Goal: Information Seeking & Learning: Learn about a topic

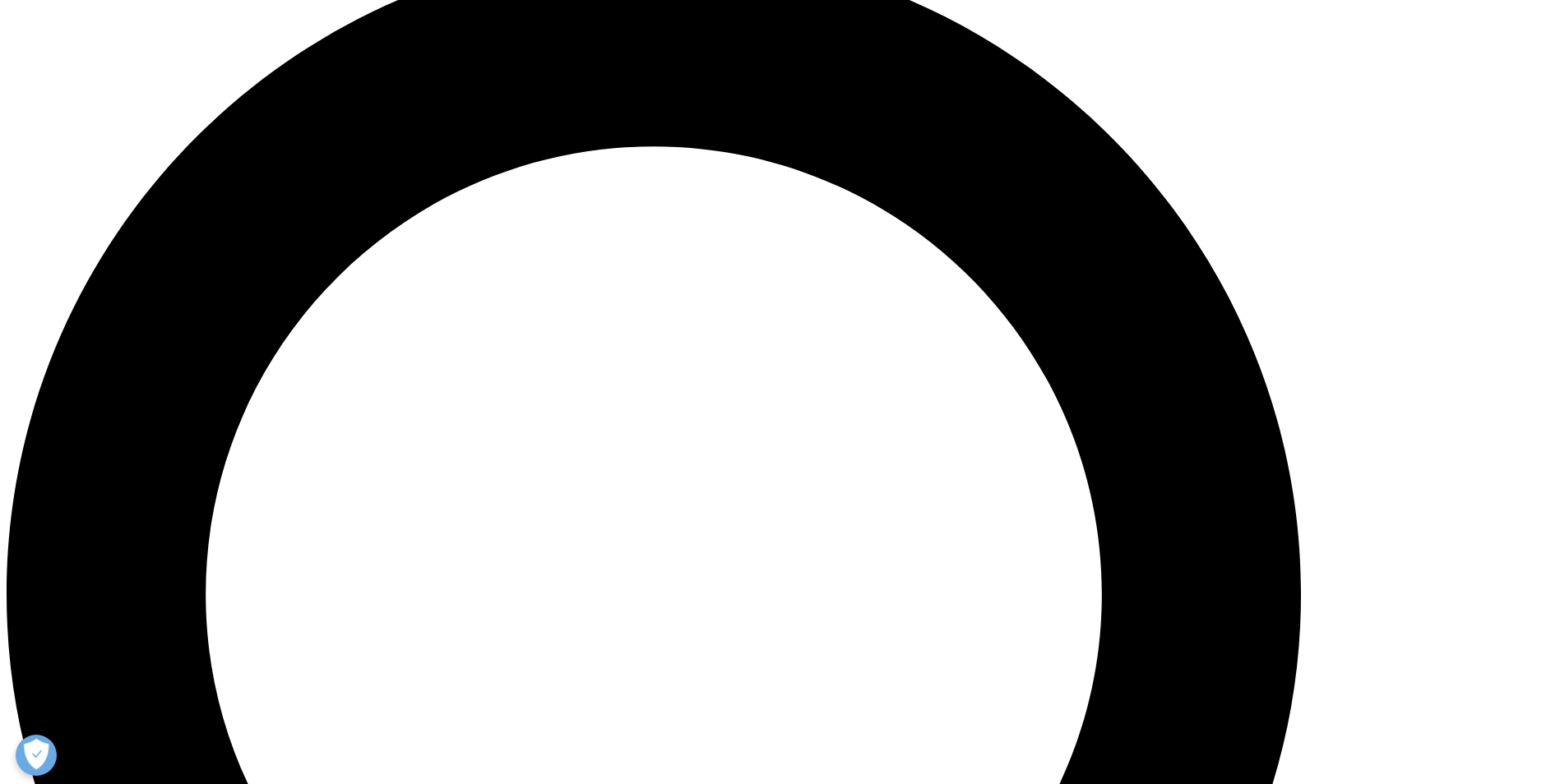
scroll to position [1726, 0]
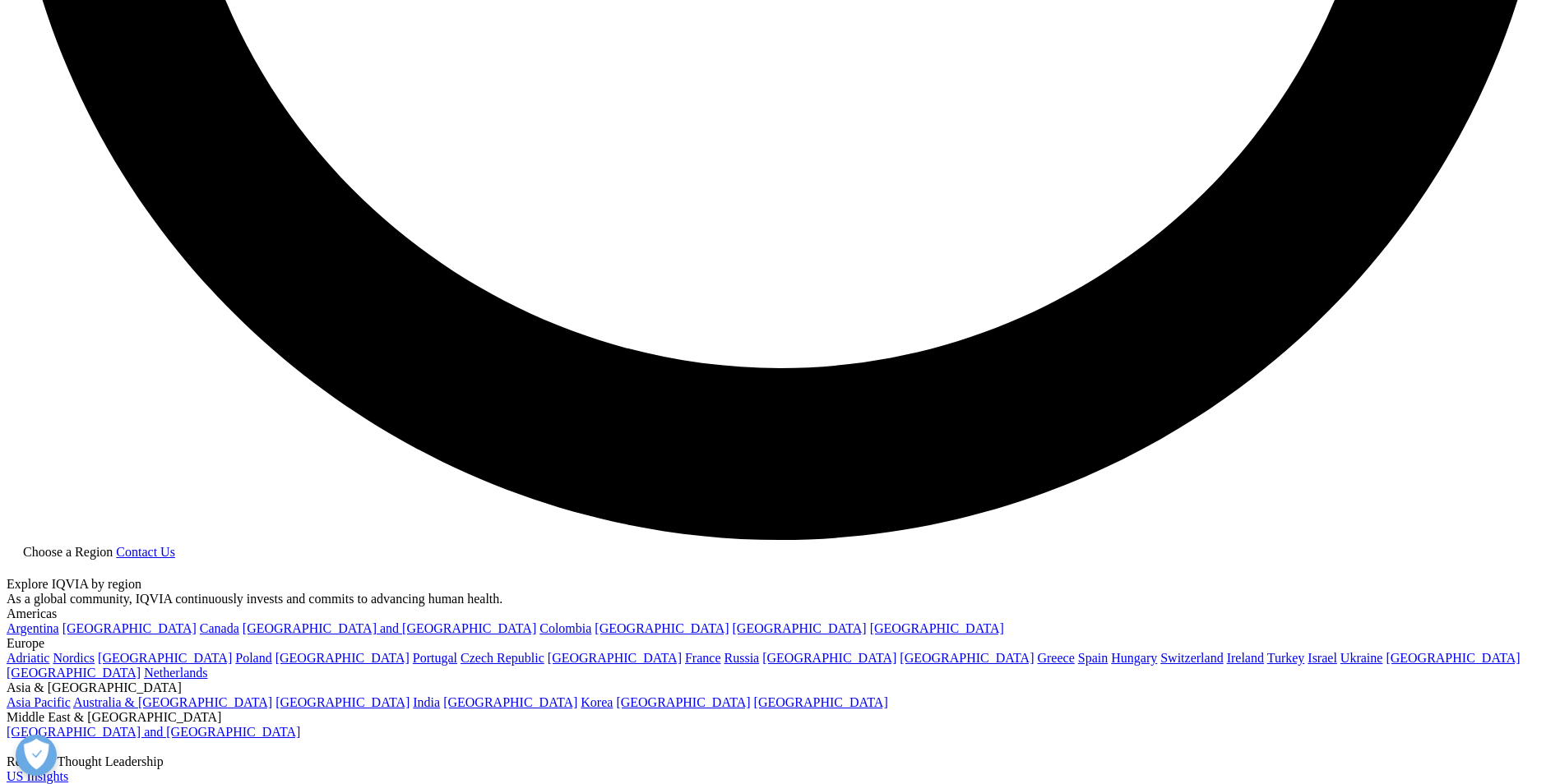
scroll to position [4439, 0]
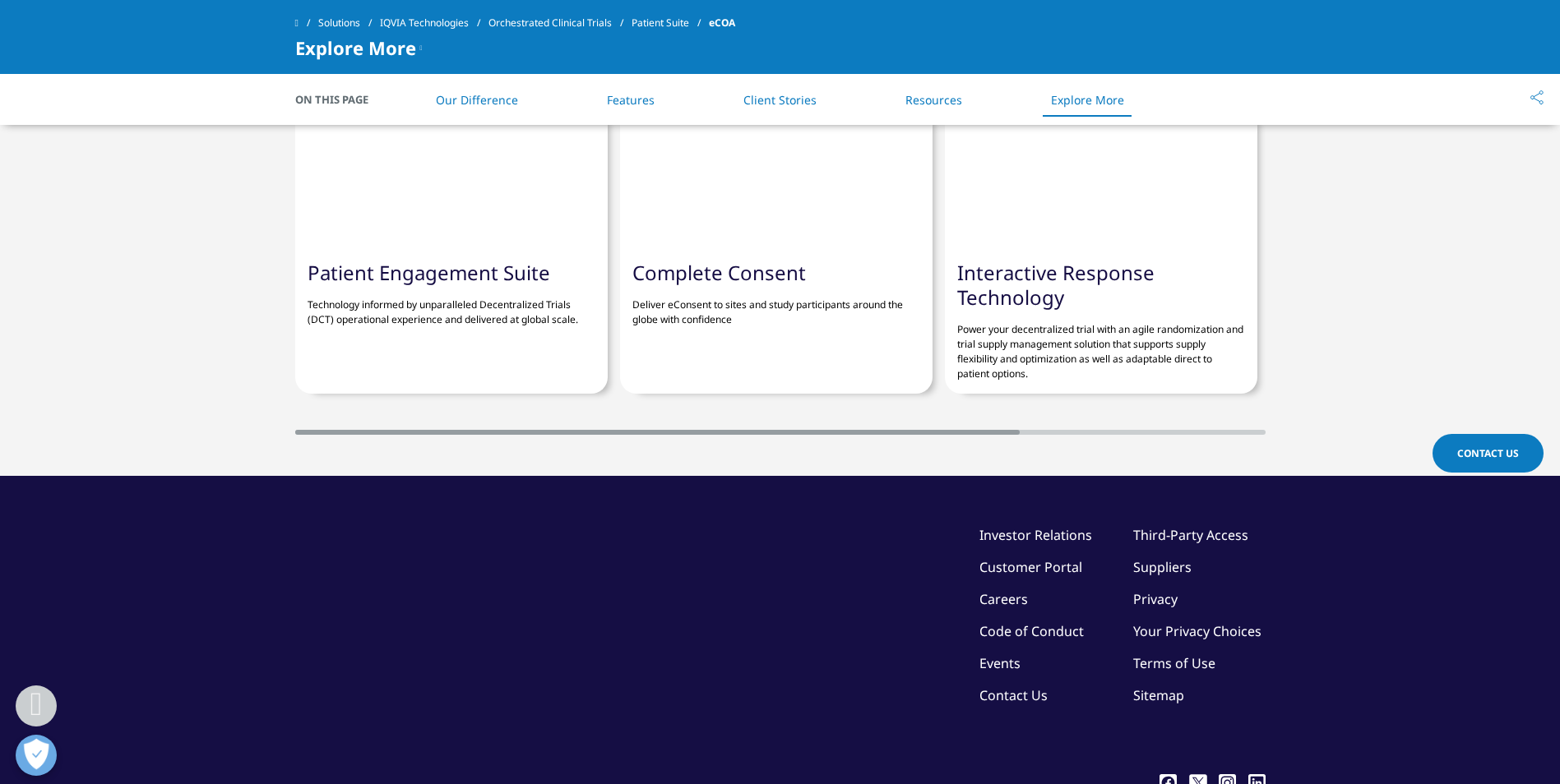
click at [1000, 563] on link "Customer Portal" at bounding box center [1032, 567] width 103 height 18
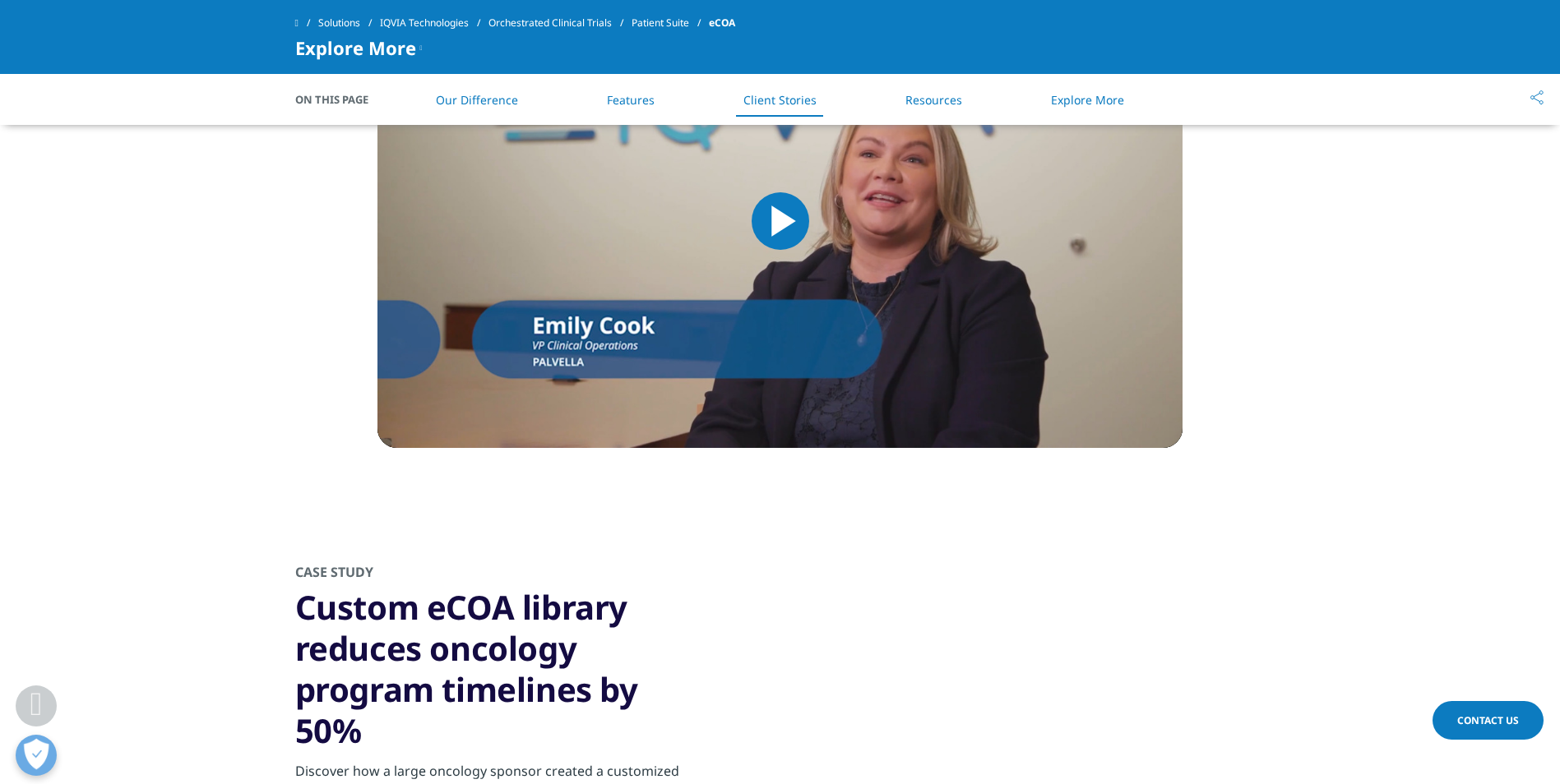
scroll to position [2796, 0]
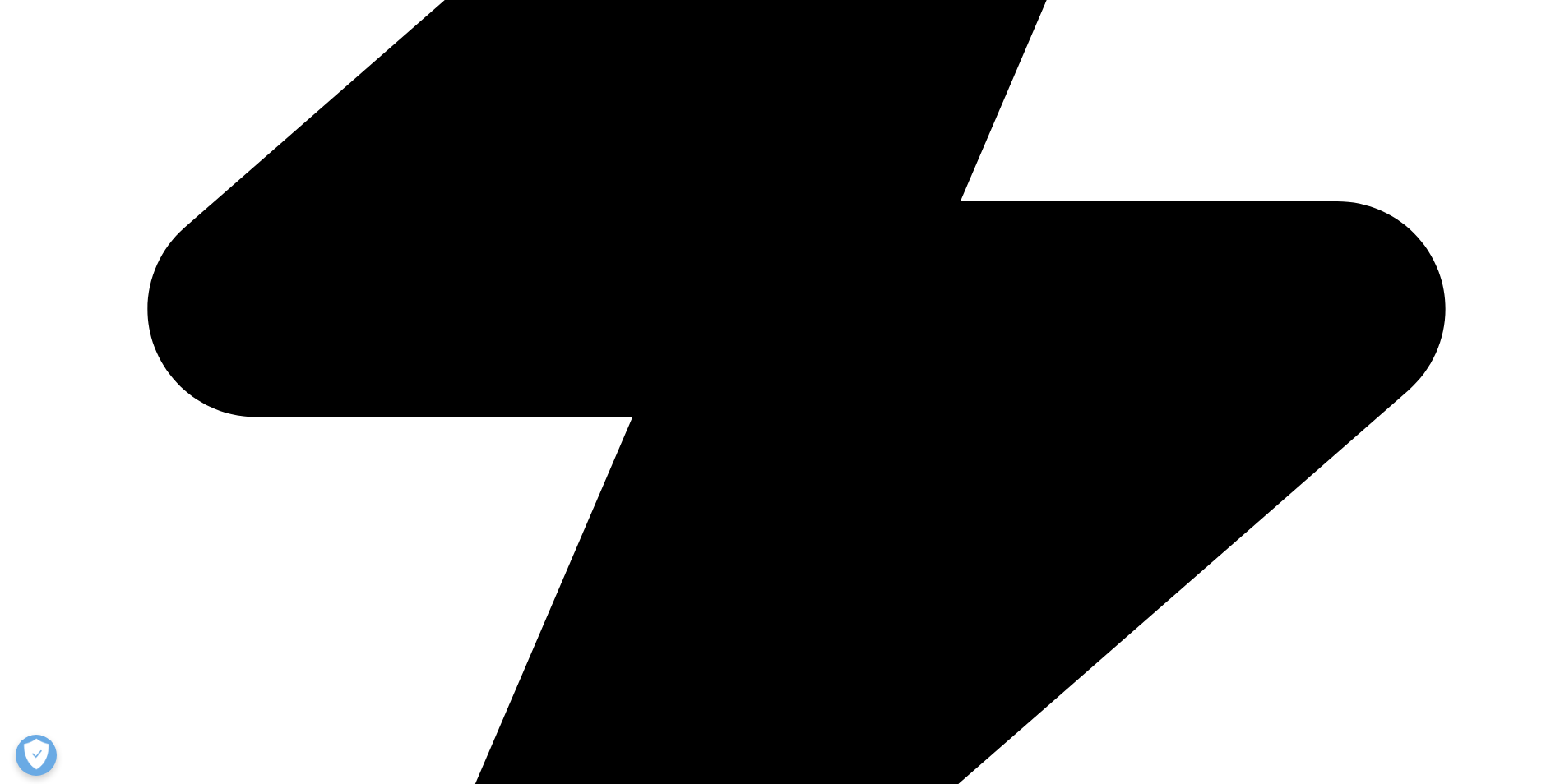
scroll to position [2878, 0]
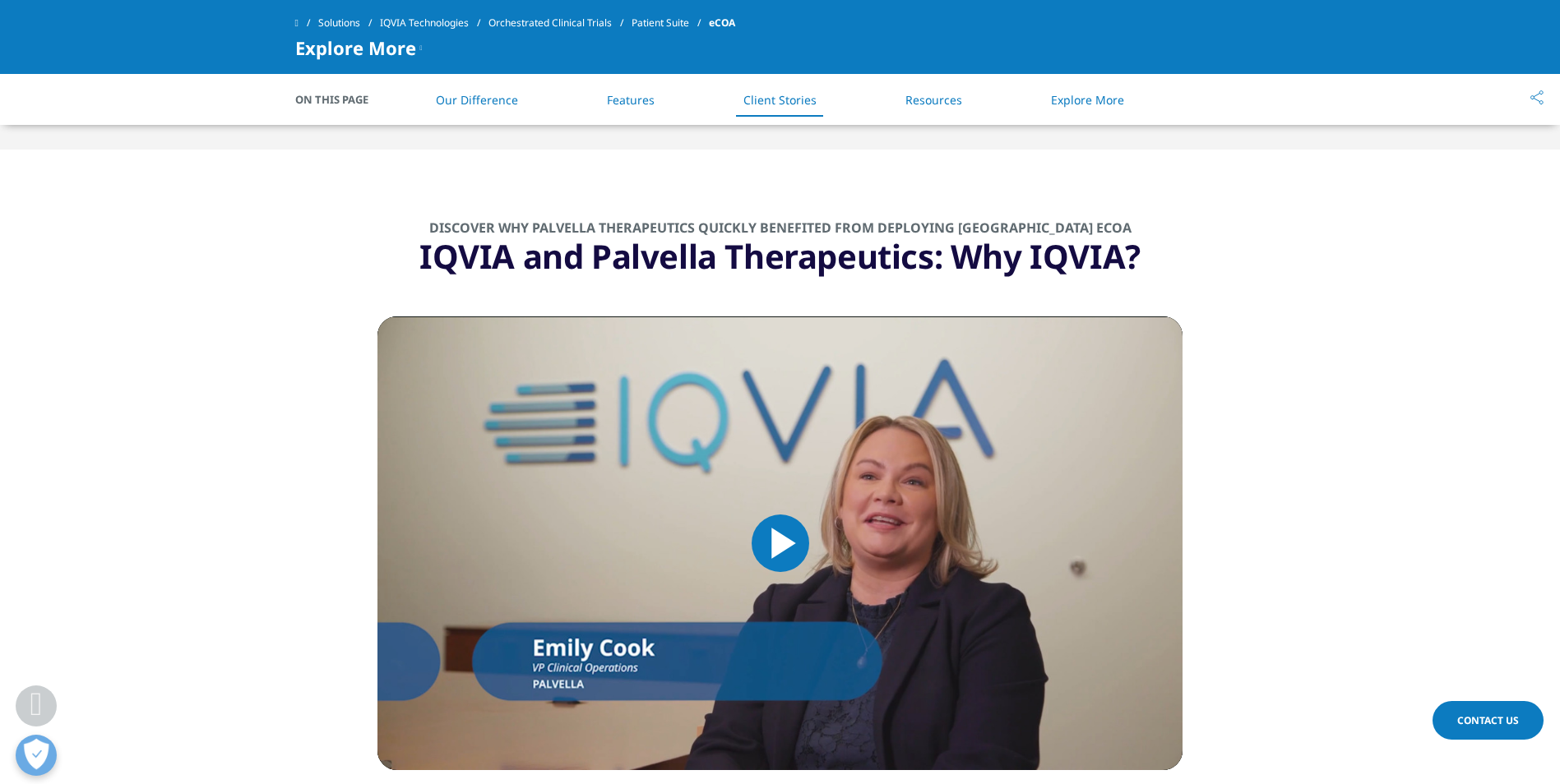
scroll to position [2548, 0]
